Goal: Information Seeking & Learning: Learn about a topic

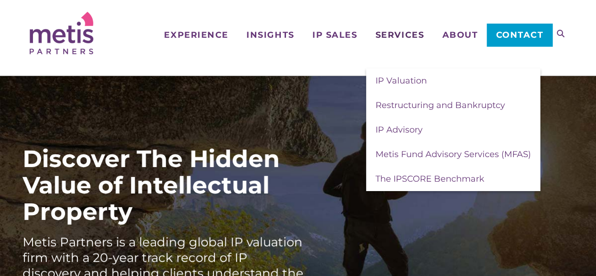
click at [400, 37] on span "Services" at bounding box center [400, 35] width 49 height 8
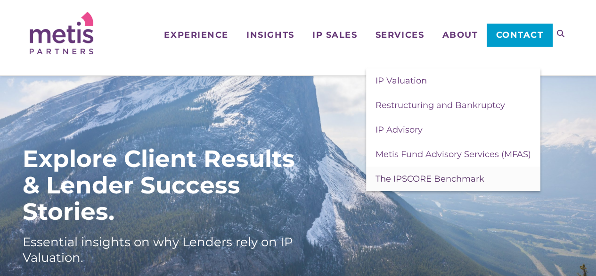
click at [400, 175] on span "The IPSCORE Benchmark" at bounding box center [430, 178] width 109 height 10
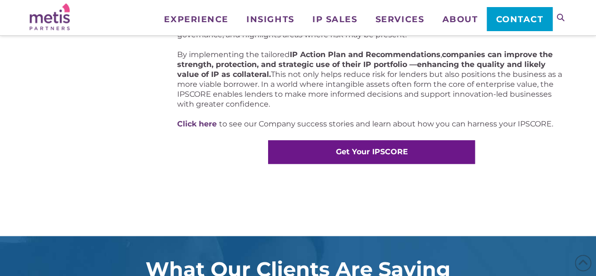
scroll to position [656, 0]
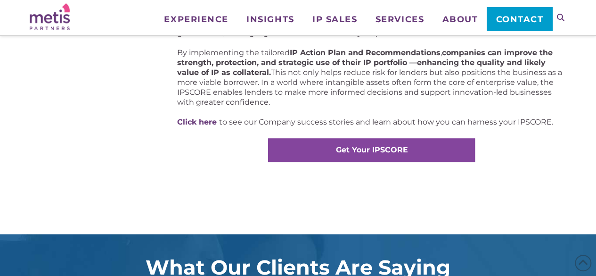
click at [348, 144] on link "Get Your IPSCORE" at bounding box center [371, 150] width 207 height 24
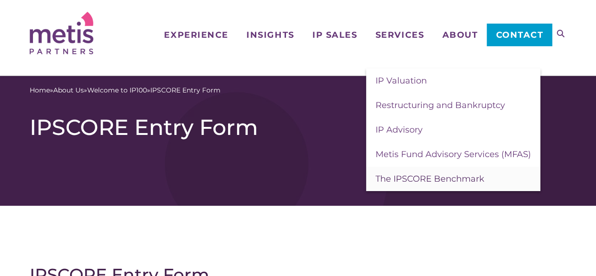
click at [425, 174] on span "The IPSCORE Benchmark" at bounding box center [430, 178] width 109 height 10
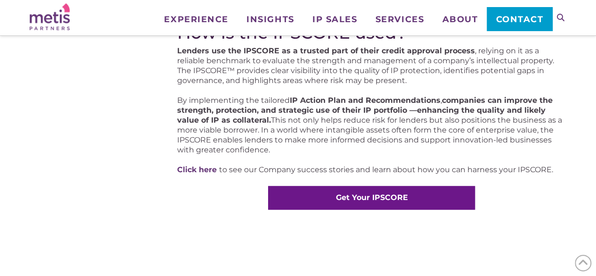
scroll to position [609, 0]
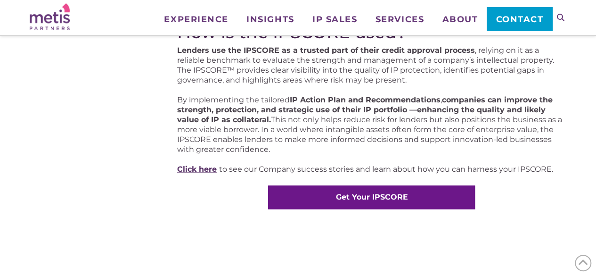
click at [193, 167] on link "Click here" at bounding box center [197, 168] width 40 height 9
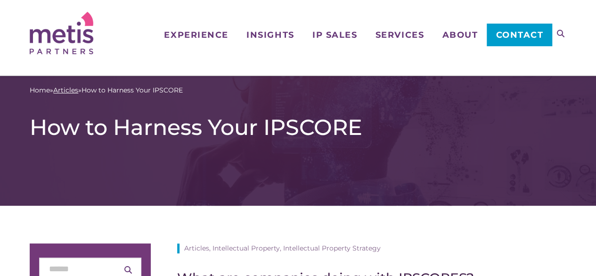
click at [67, 89] on link "Articles" at bounding box center [65, 90] width 25 height 10
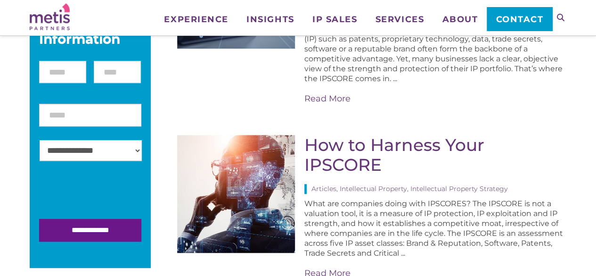
scroll to position [237, 0]
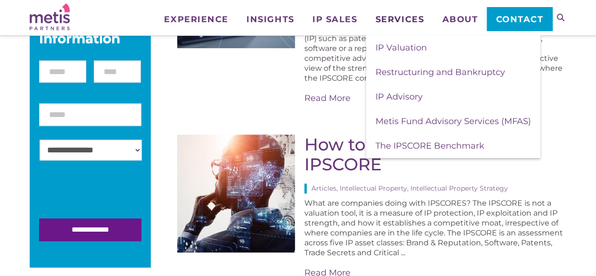
click at [412, 19] on span "Services" at bounding box center [400, 19] width 49 height 8
click at [401, 147] on span "The IPSCORE Benchmark" at bounding box center [430, 145] width 109 height 10
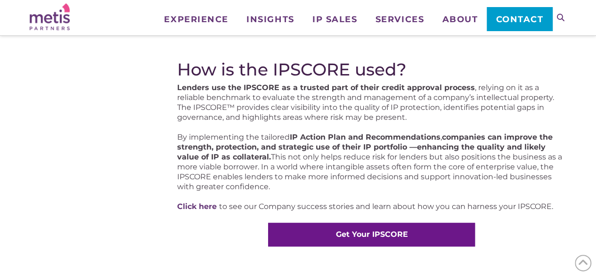
scroll to position [573, 0]
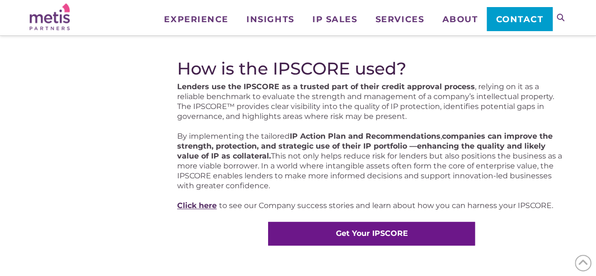
click at [201, 205] on link "Click here" at bounding box center [197, 205] width 40 height 9
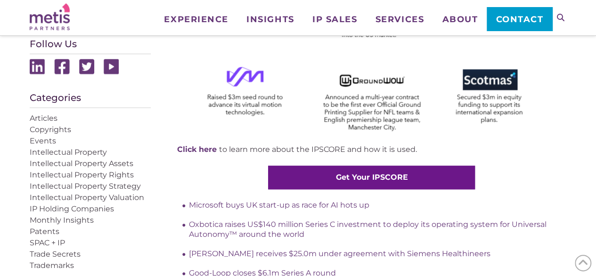
scroll to position [483, 0]
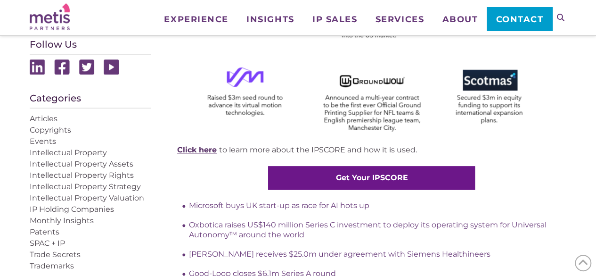
click at [183, 147] on link "Click here" at bounding box center [197, 149] width 40 height 9
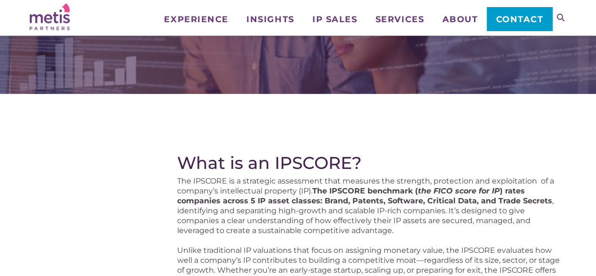
scroll to position [36, 0]
